Goal: Navigation & Orientation: Find specific page/section

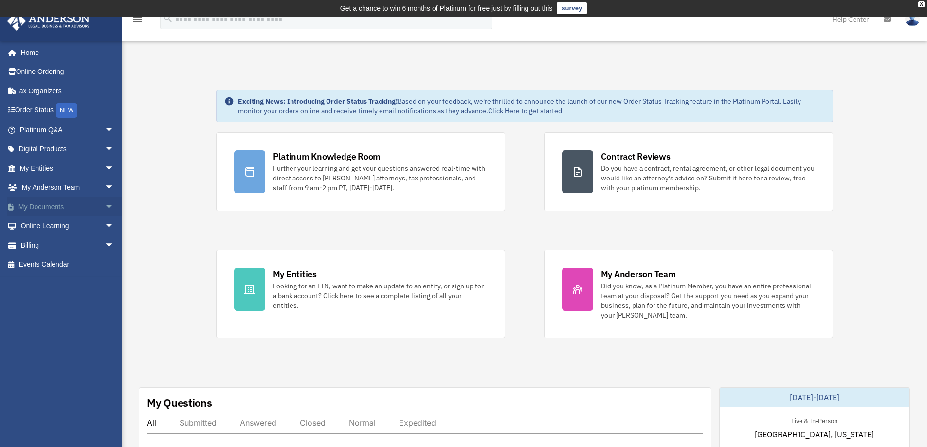
click at [44, 205] on link "My Documents arrow_drop_down" at bounding box center [68, 206] width 122 height 19
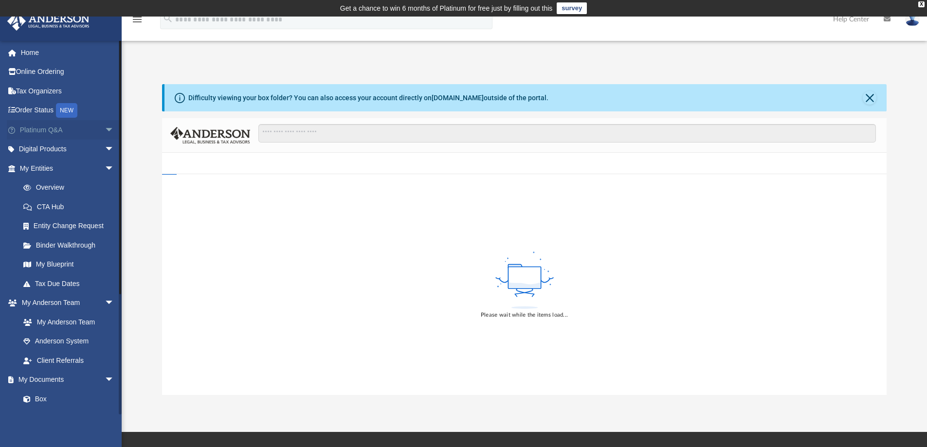
click at [48, 132] on link "Platinum Q&A arrow_drop_down" at bounding box center [68, 129] width 122 height 19
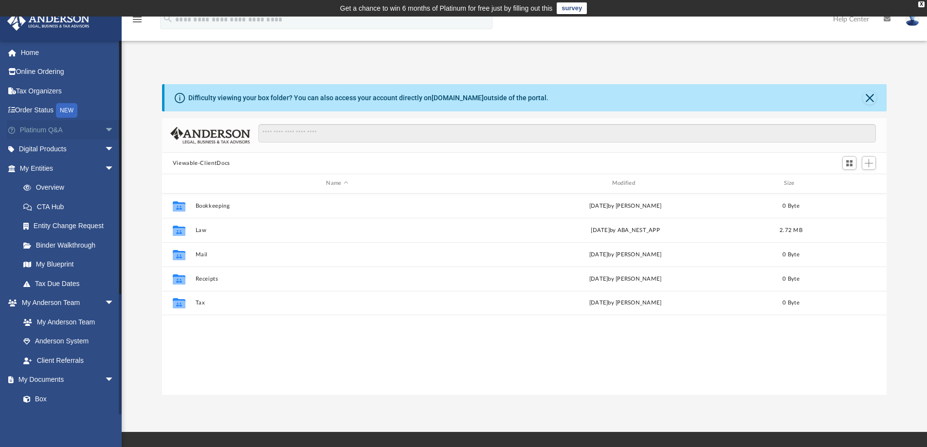
scroll to position [214, 717]
click at [40, 129] on link "Platinum Q&A arrow_drop_down" at bounding box center [68, 129] width 122 height 19
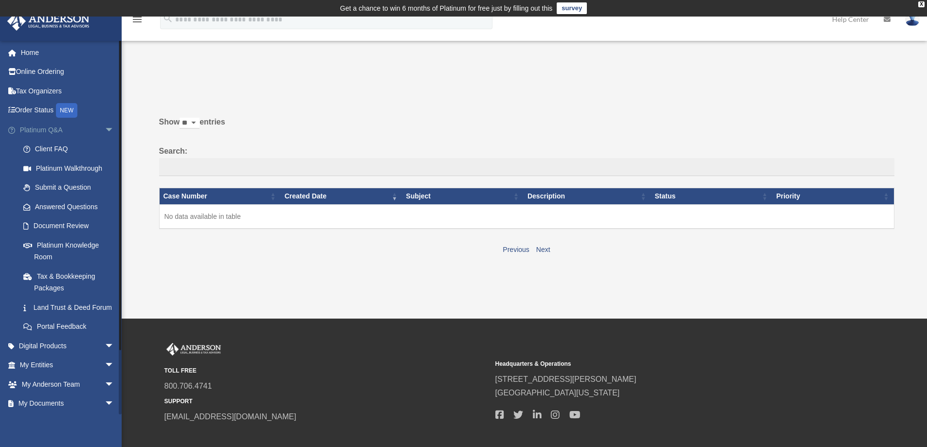
click at [39, 131] on link "Platinum Q&A arrow_drop_down" at bounding box center [68, 129] width 122 height 19
click at [105, 129] on span "arrow_drop_down" at bounding box center [114, 130] width 19 height 20
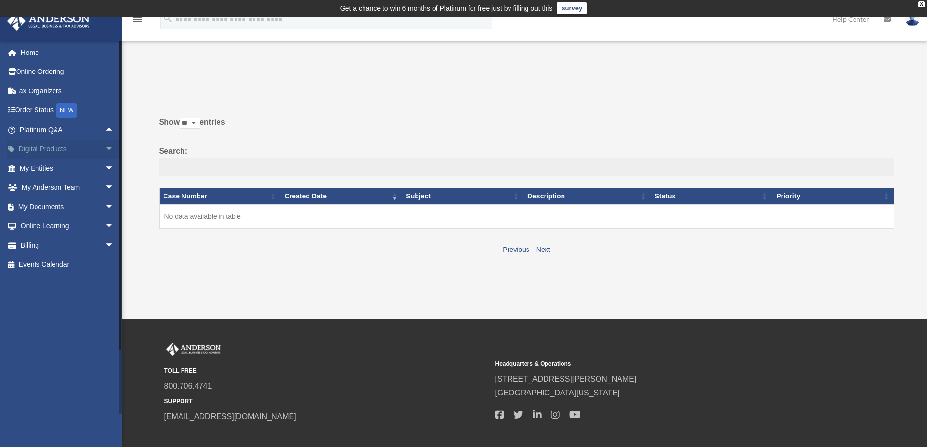
click at [52, 149] on link "Digital Products arrow_drop_down" at bounding box center [68, 149] width 122 height 19
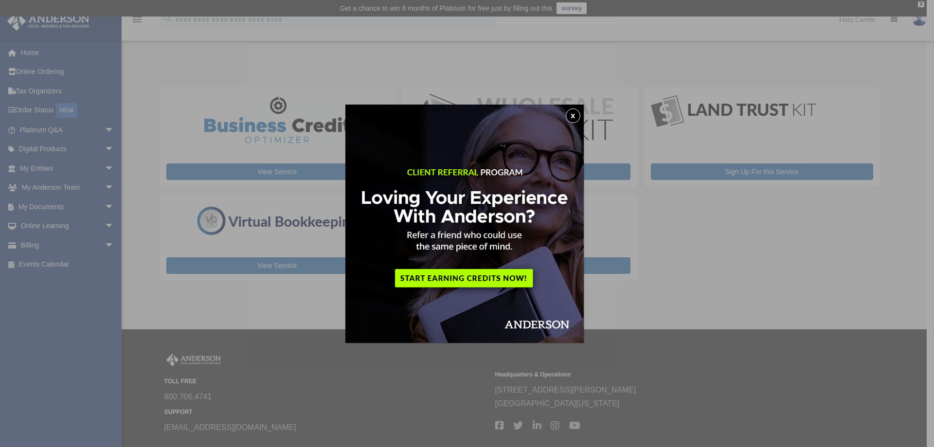
click at [577, 114] on button "x" at bounding box center [573, 116] width 15 height 15
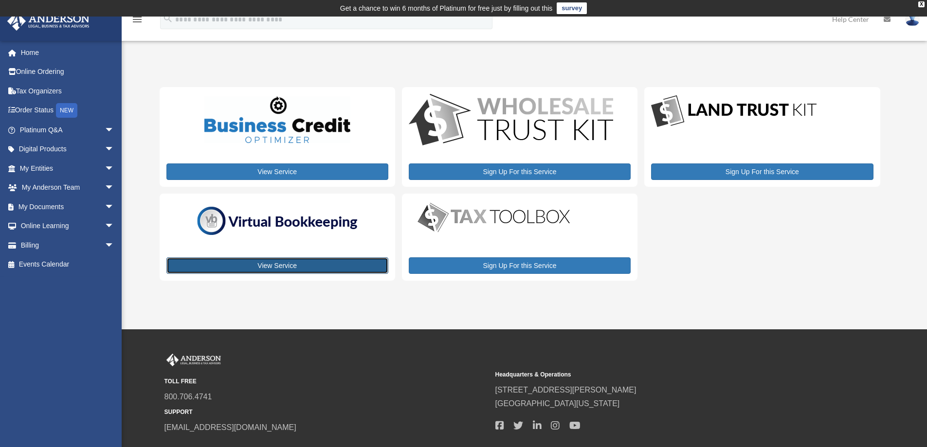
click at [270, 262] on link "View Service" at bounding box center [277, 265] width 222 height 17
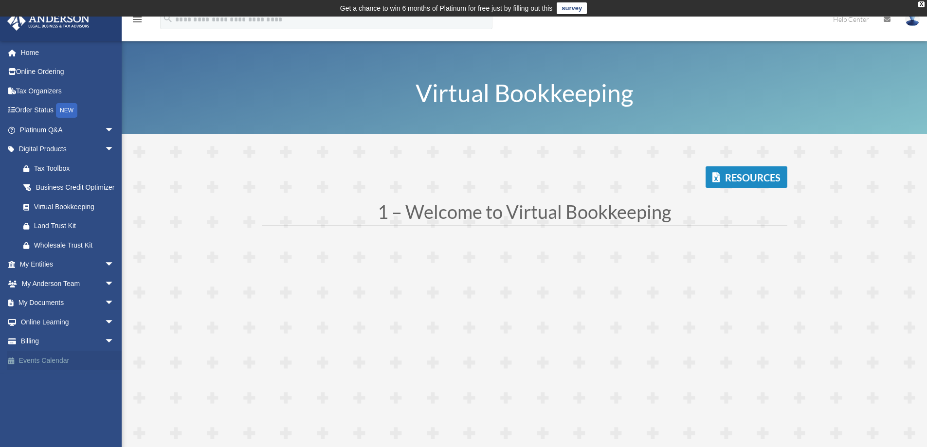
click at [38, 370] on link "Events Calendar" at bounding box center [68, 360] width 122 height 19
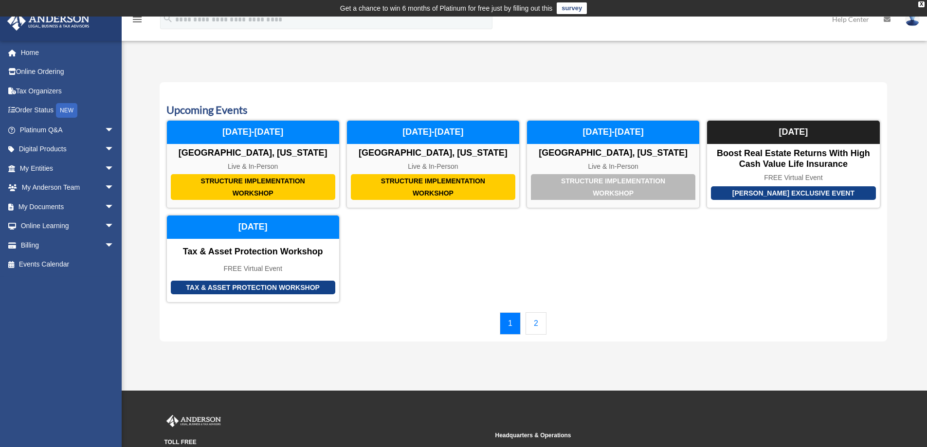
click at [534, 323] on link "2" at bounding box center [536, 323] width 21 height 22
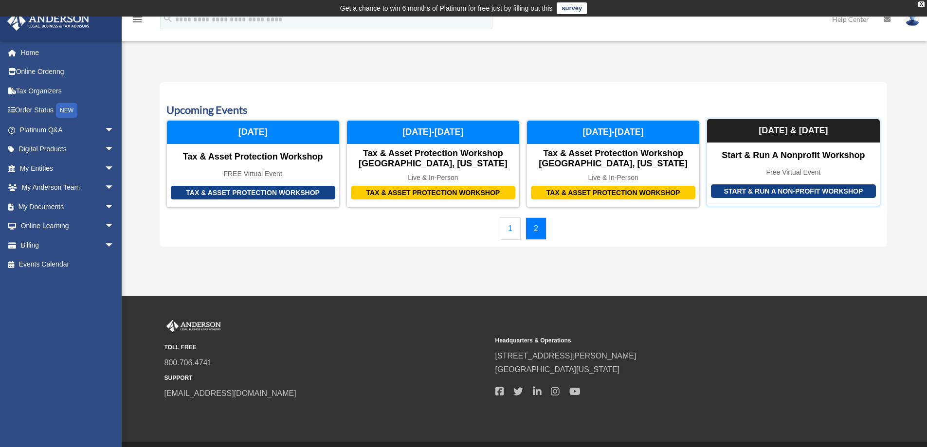
click at [762, 189] on div "Start & Run a Non-Profit Workshop" at bounding box center [793, 191] width 165 height 14
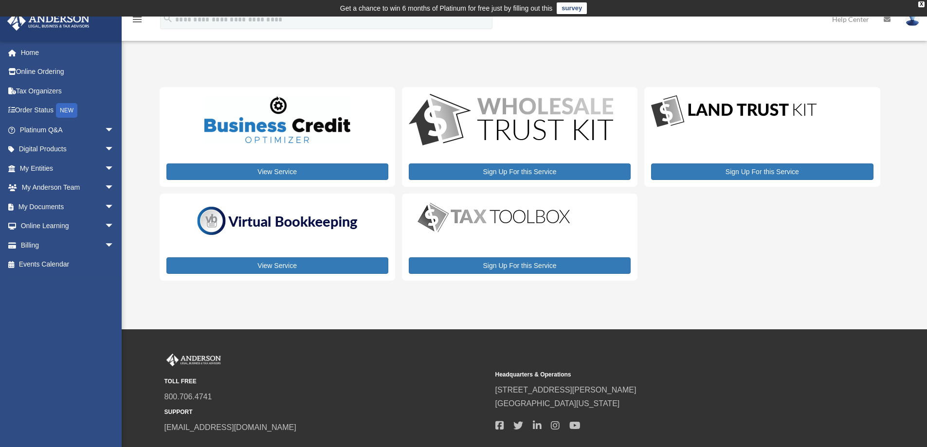
click at [134, 21] on icon "menu" at bounding box center [137, 20] width 12 height 12
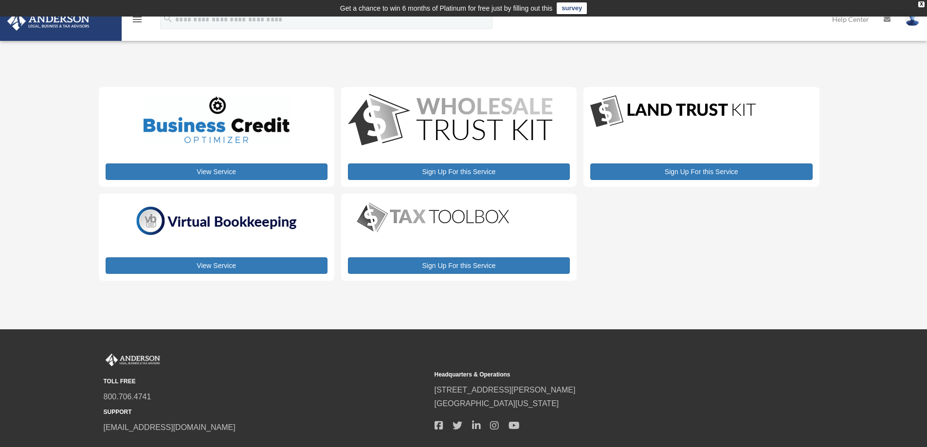
click at [134, 22] on icon "menu" at bounding box center [137, 20] width 12 height 12
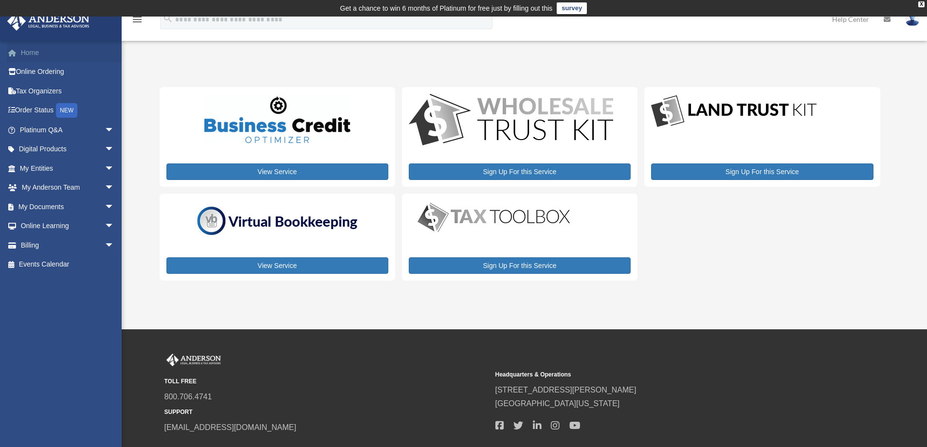
click at [27, 47] on link "Home" at bounding box center [68, 52] width 122 height 19
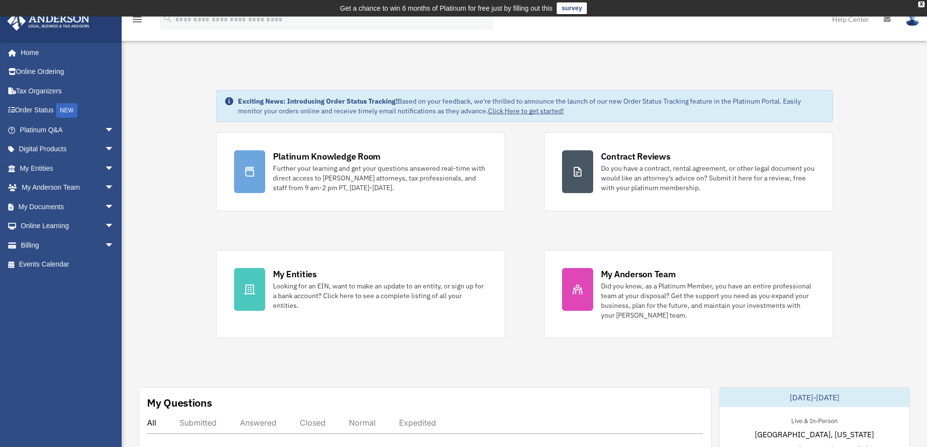
click at [914, 22] on img at bounding box center [912, 19] width 15 height 14
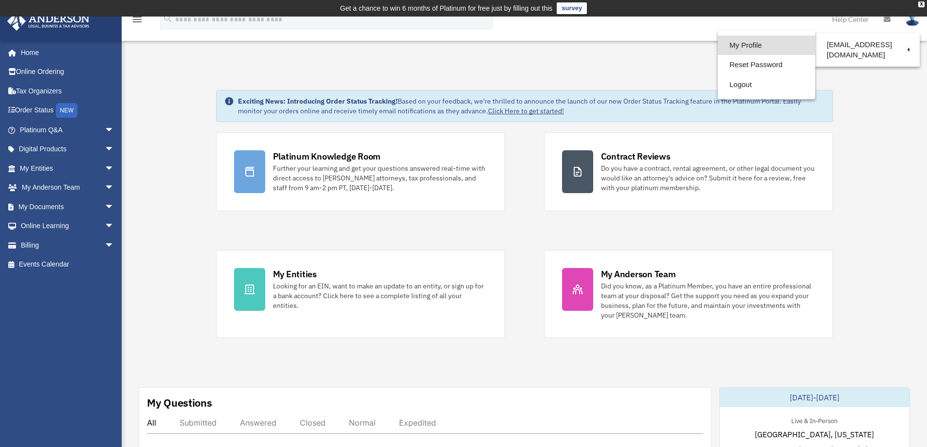
click at [731, 45] on link "My Profile" at bounding box center [766, 46] width 97 height 20
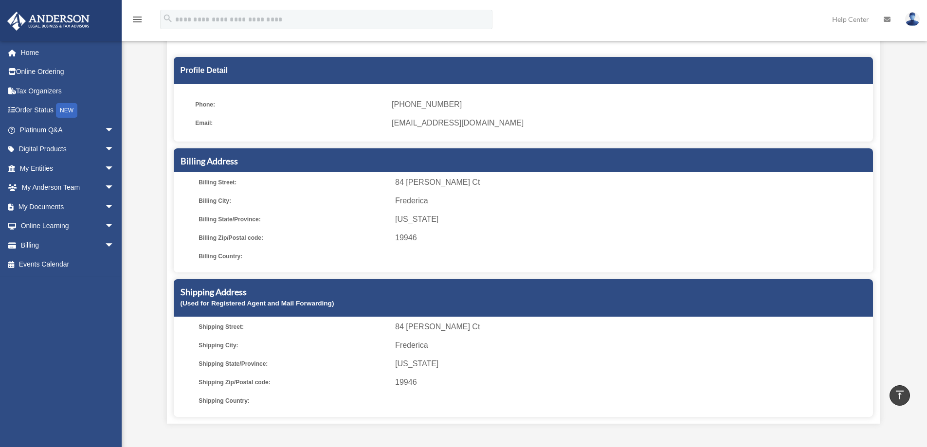
scroll to position [49, 0]
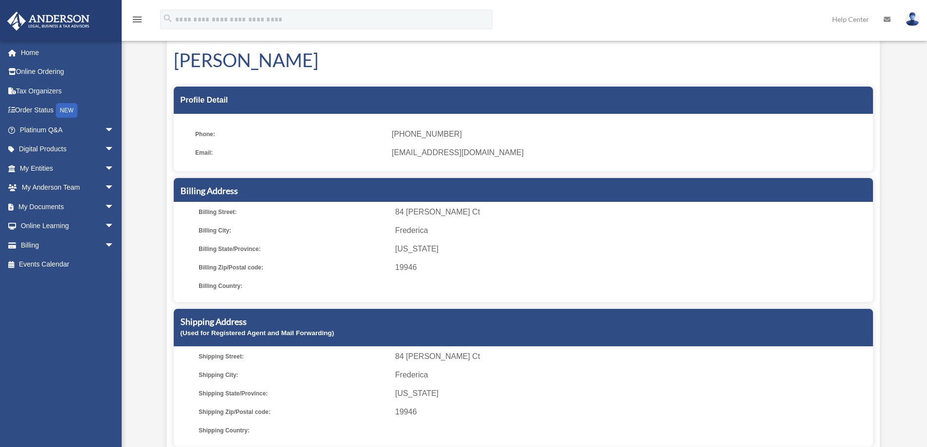
click at [915, 18] on img at bounding box center [912, 19] width 15 height 14
click at [602, 56] on h1 "Raymond Akey" at bounding box center [523, 60] width 699 height 26
click at [33, 50] on link "Home" at bounding box center [68, 52] width 122 height 19
click at [33, 247] on link "Billing arrow_drop_down" at bounding box center [68, 245] width 122 height 19
click at [29, 244] on link "Billing arrow_drop_down" at bounding box center [68, 245] width 122 height 19
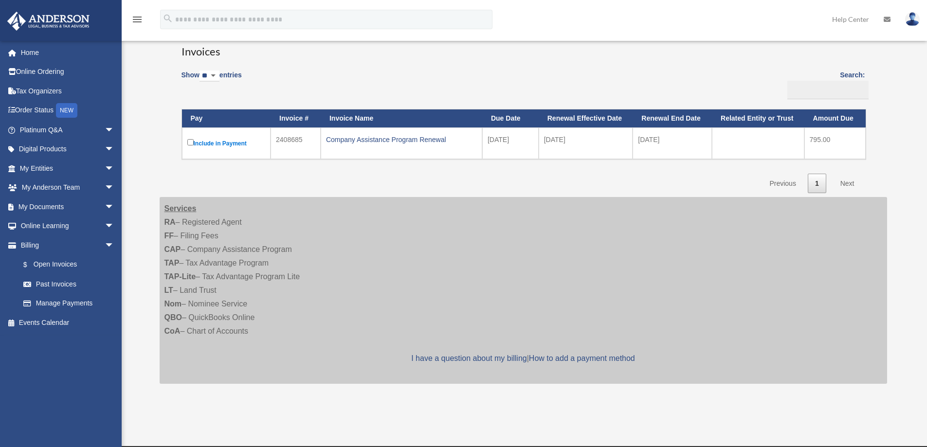
scroll to position [97, 0]
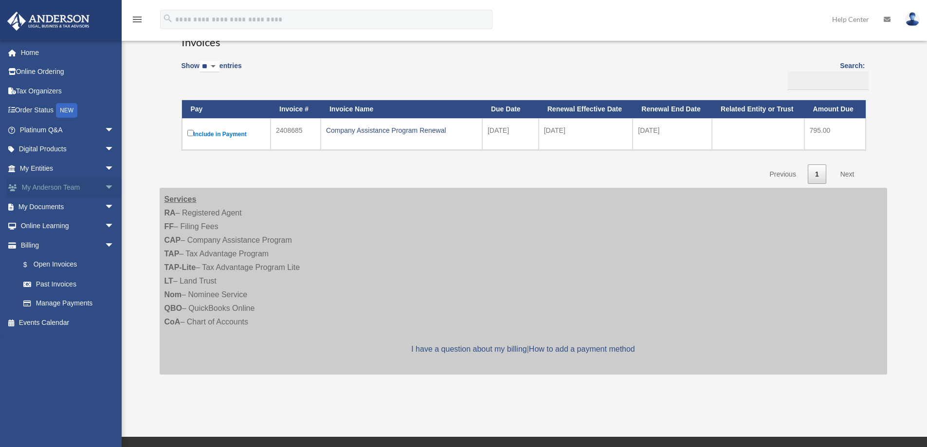
click at [49, 185] on link "My Anderson Team arrow_drop_down" at bounding box center [68, 187] width 122 height 19
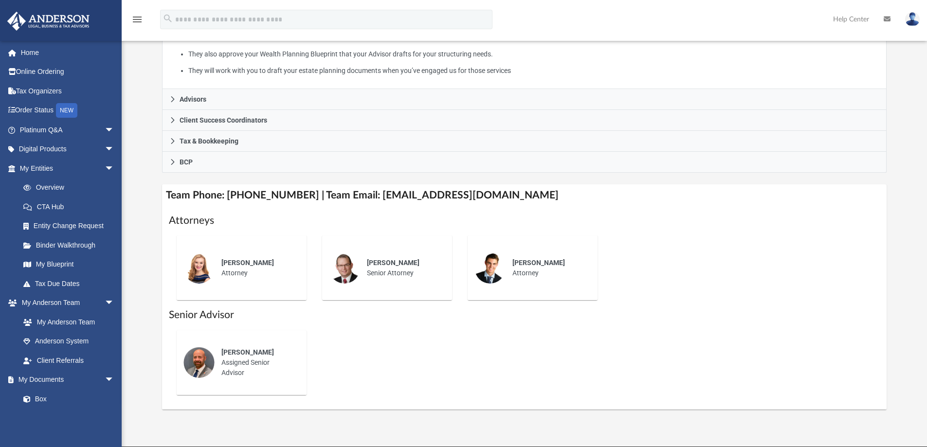
scroll to position [243, 0]
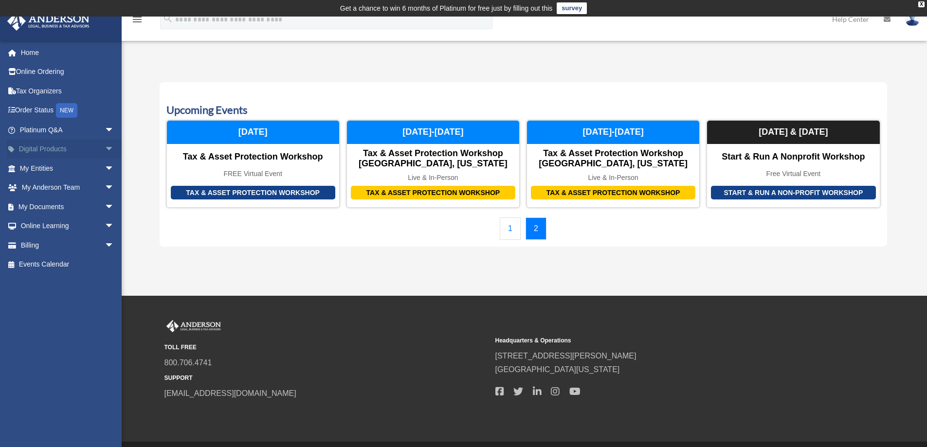
click at [46, 149] on link "Digital Products arrow_drop_down" at bounding box center [68, 149] width 122 height 19
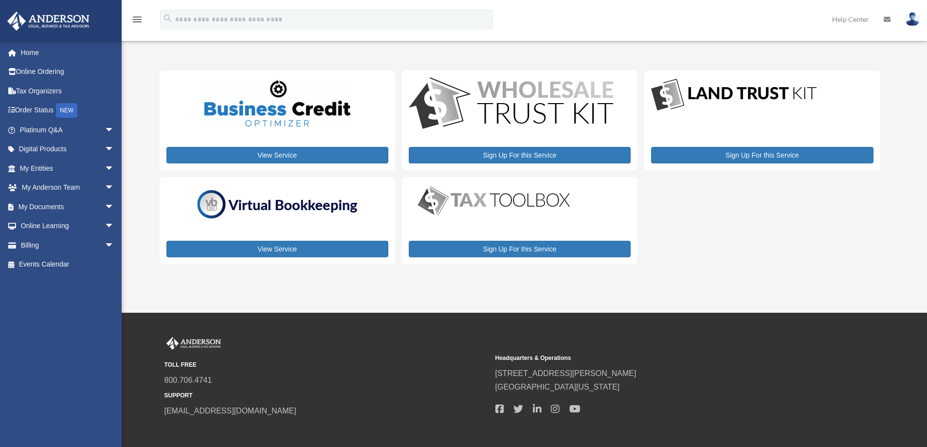
click at [105, 150] on span "arrow_drop_down" at bounding box center [114, 150] width 19 height 20
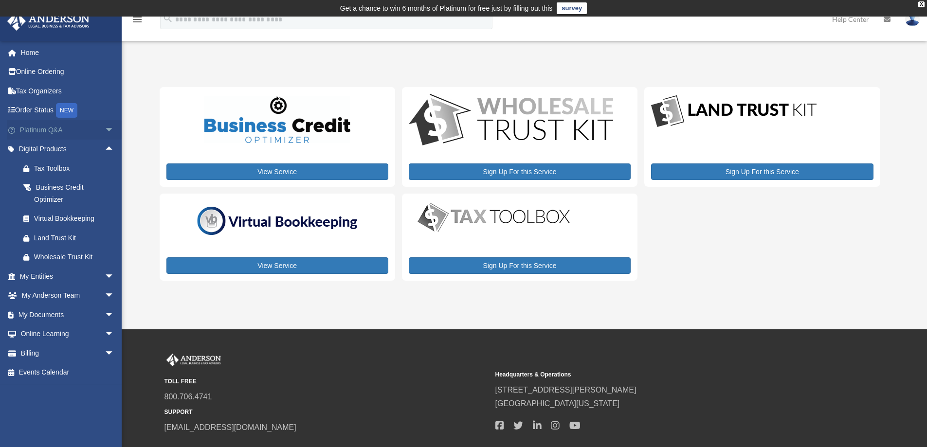
click at [65, 129] on link "Platinum Q&A arrow_drop_down" at bounding box center [68, 129] width 122 height 19
